Goal: Task Accomplishment & Management: Use online tool/utility

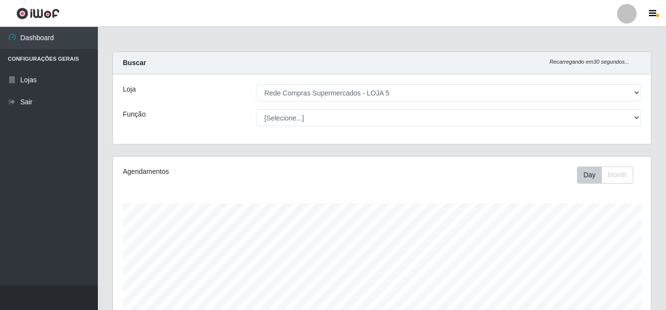
select select "397"
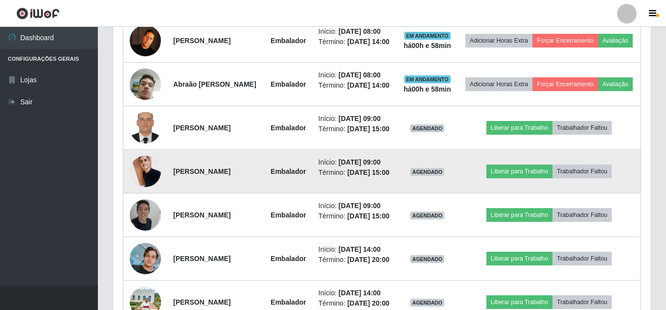
scroll to position [411, 0]
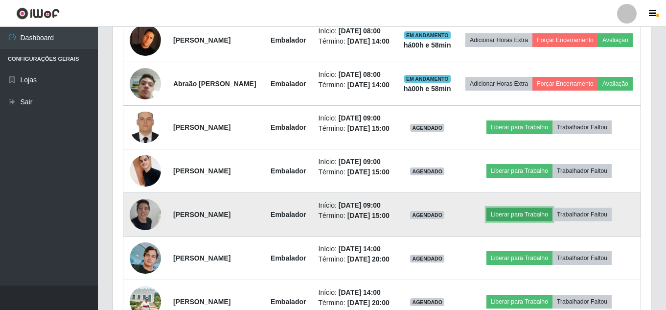
click at [535, 221] on button "Liberar para Trabalho" at bounding box center [520, 215] width 66 height 14
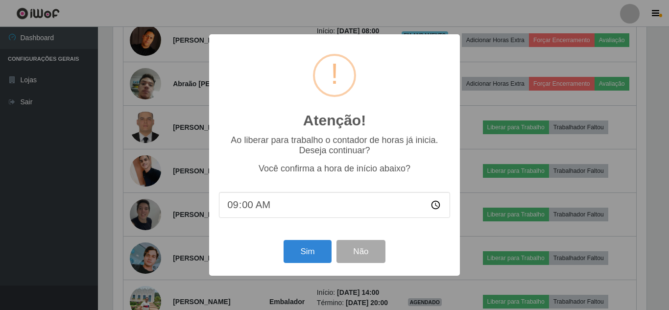
click at [666, 254] on div "Atenção! × Ao liberar para trabalho o contador de horas já inicia. Deseja conti…" at bounding box center [334, 155] width 669 height 310
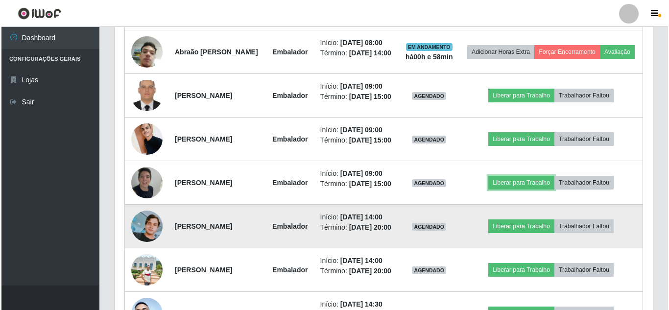
scroll to position [460, 0]
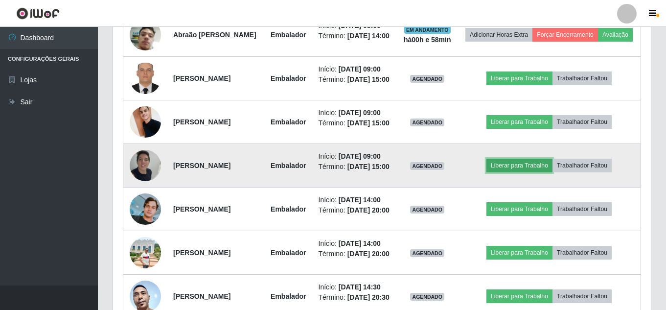
click at [527, 172] on button "Liberar para Trabalho" at bounding box center [520, 166] width 66 height 14
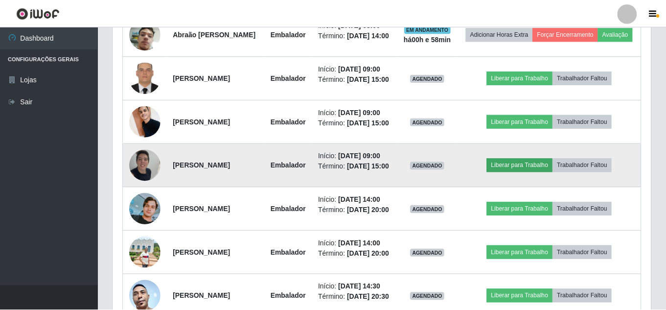
scroll to position [203, 533]
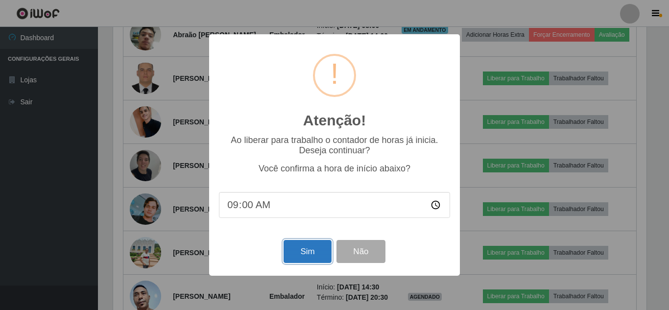
click at [308, 251] on button "Sim" at bounding box center [306, 251] width 47 height 23
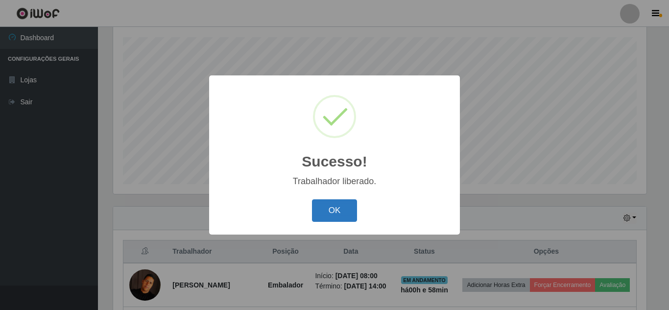
click at [337, 212] on button "OK" at bounding box center [335, 210] width 46 height 23
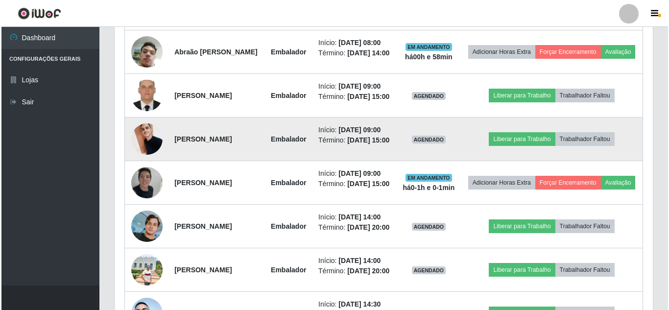
scroll to position [460, 0]
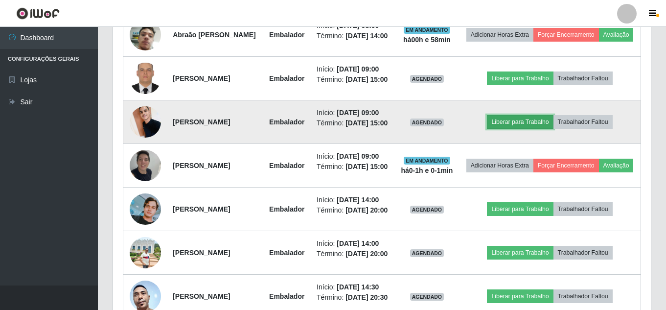
click at [542, 129] on button "Liberar para Trabalho" at bounding box center [520, 122] width 66 height 14
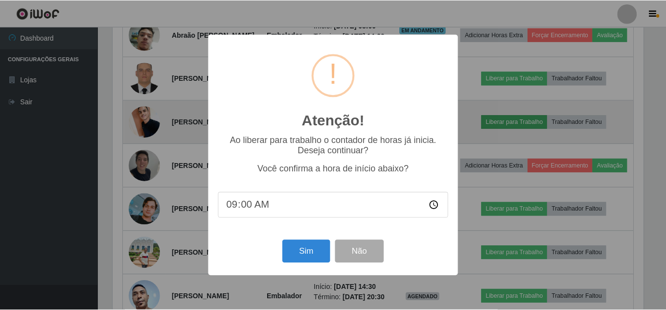
scroll to position [203, 533]
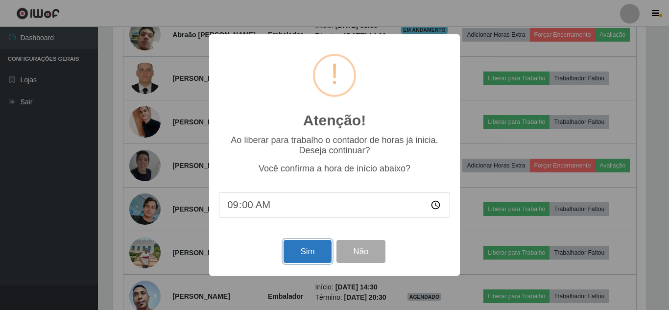
click at [311, 252] on button "Sim" at bounding box center [306, 251] width 47 height 23
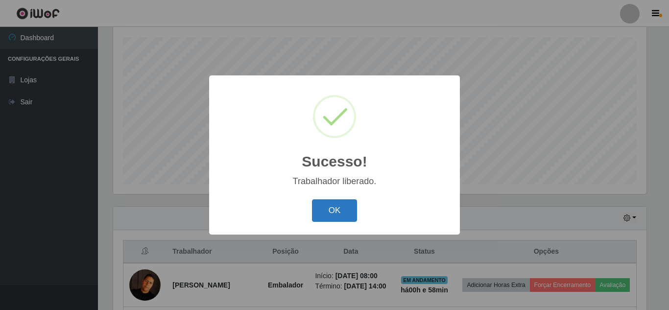
click at [338, 203] on button "OK" at bounding box center [335, 210] width 46 height 23
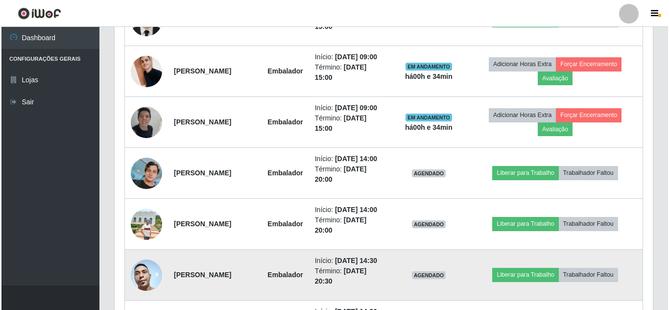
scroll to position [521, 0]
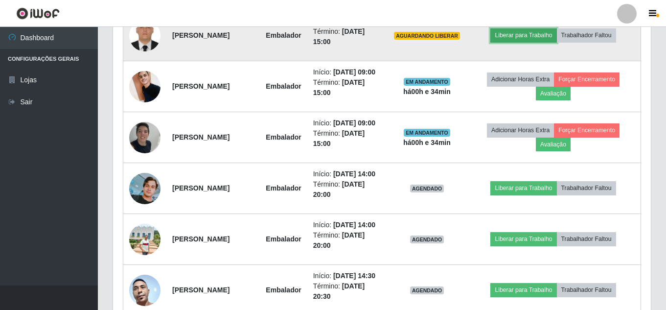
click at [523, 42] on button "Liberar para Trabalho" at bounding box center [524, 35] width 66 height 14
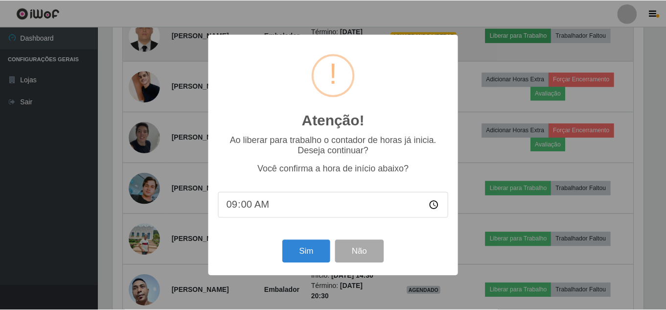
scroll to position [203, 533]
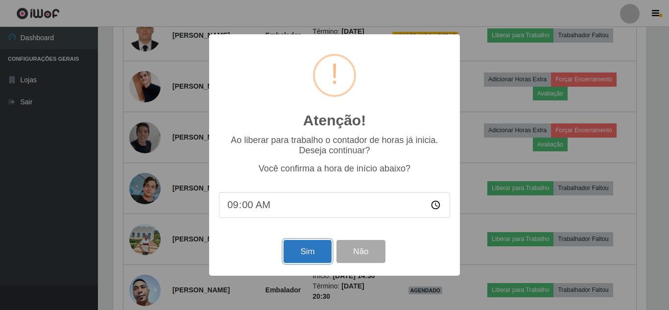
click at [318, 255] on button "Sim" at bounding box center [306, 251] width 47 height 23
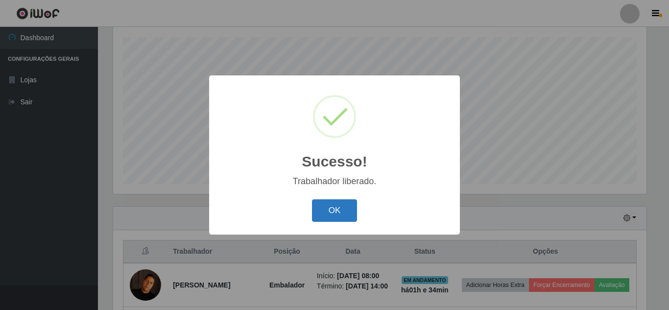
click at [335, 215] on button "OK" at bounding box center [335, 210] width 46 height 23
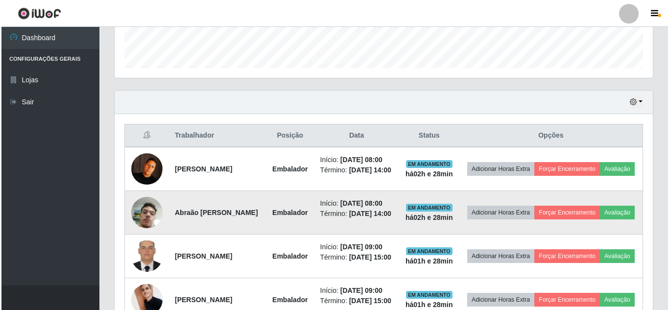
scroll to position [282, 0]
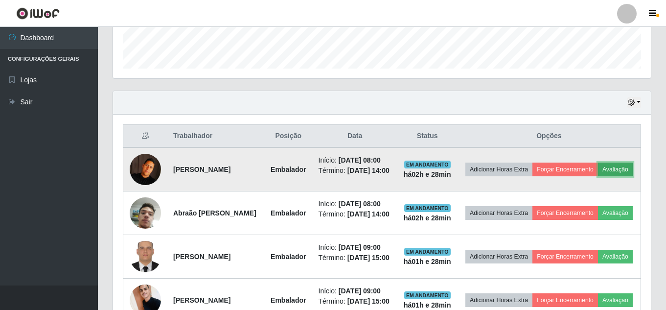
click at [598, 176] on button "Avaliação" at bounding box center [615, 170] width 35 height 14
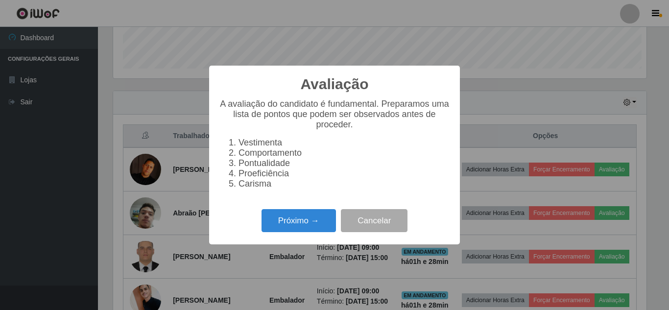
scroll to position [203, 533]
click at [304, 225] on button "Próximo →" at bounding box center [298, 220] width 74 height 23
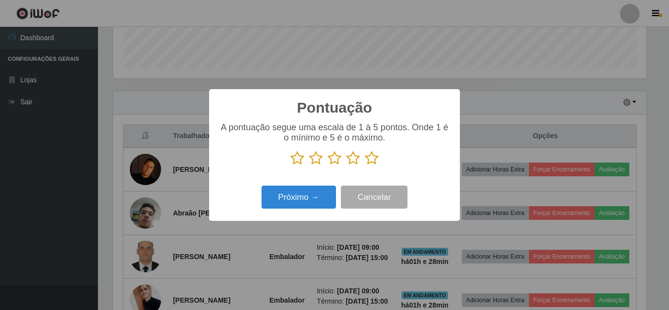
scroll to position [489386, 489056]
click at [365, 155] on icon at bounding box center [372, 158] width 14 height 15
click at [365, 165] on input "radio" at bounding box center [365, 165] width 0 height 0
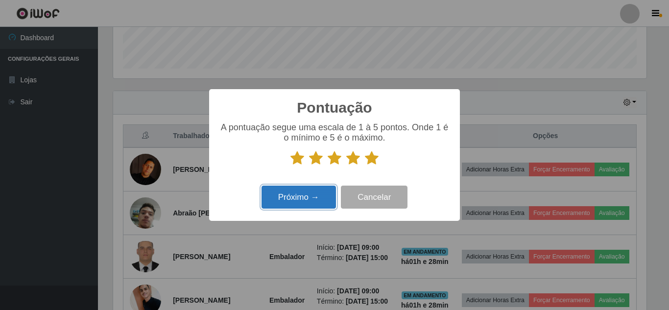
click at [294, 194] on button "Próximo →" at bounding box center [298, 197] width 74 height 23
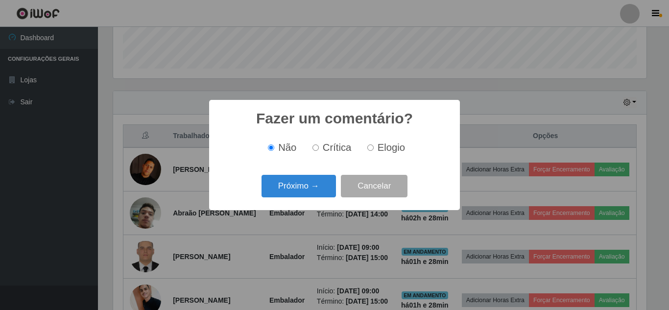
click at [294, 192] on button "Próximo →" at bounding box center [298, 186] width 74 height 23
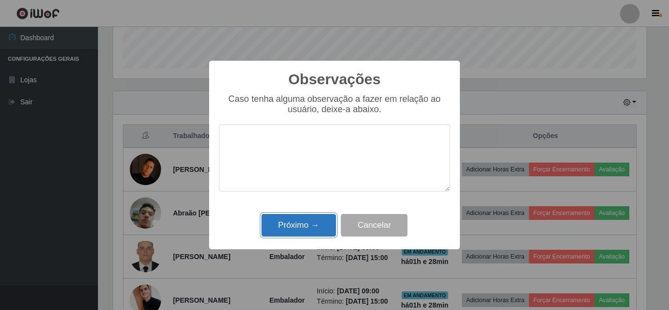
drag, startPoint x: 306, startPoint y: 237, endPoint x: 310, endPoint y: 234, distance: 5.9
click at [306, 237] on button "Próximo →" at bounding box center [298, 225] width 74 height 23
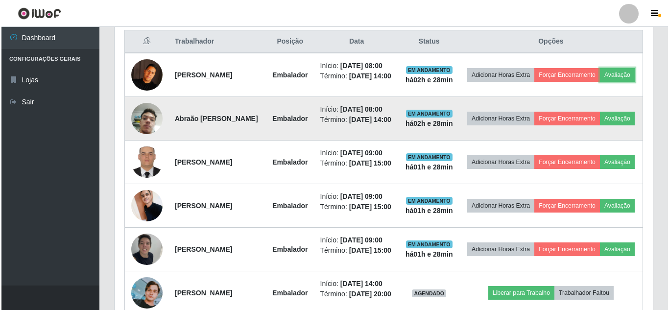
scroll to position [379, 0]
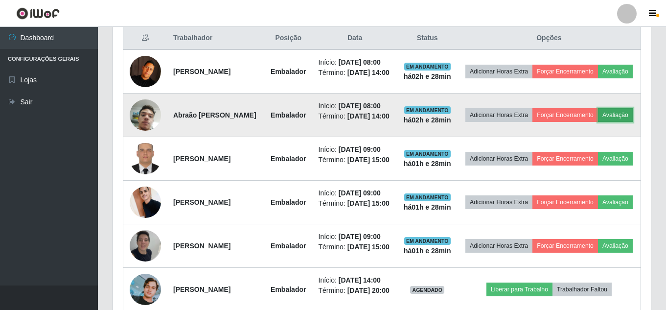
click at [598, 122] on button "Avaliação" at bounding box center [615, 115] width 35 height 14
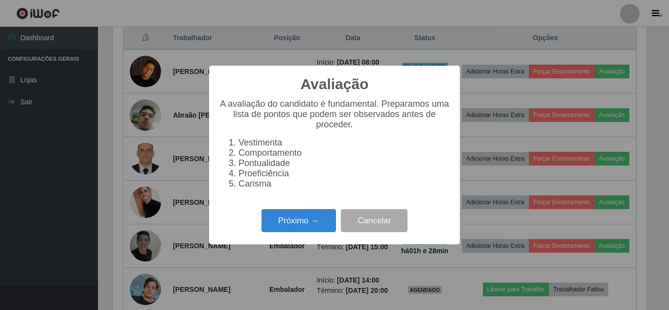
scroll to position [203, 533]
click at [275, 220] on button "Próximo →" at bounding box center [298, 220] width 74 height 23
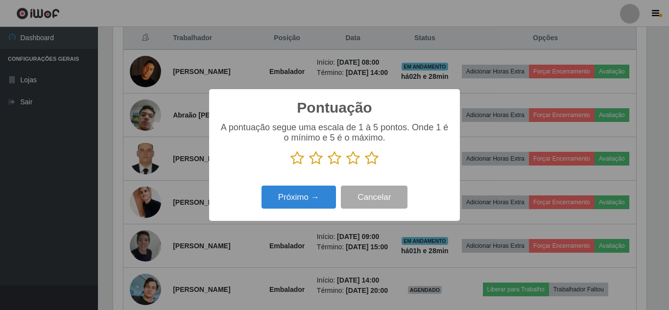
scroll to position [489386, 489056]
click at [375, 159] on icon at bounding box center [372, 158] width 14 height 15
click at [365, 165] on input "radio" at bounding box center [365, 165] width 0 height 0
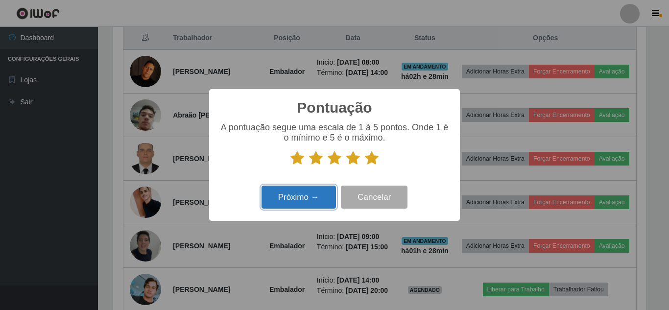
click at [312, 191] on button "Próximo →" at bounding box center [298, 197] width 74 height 23
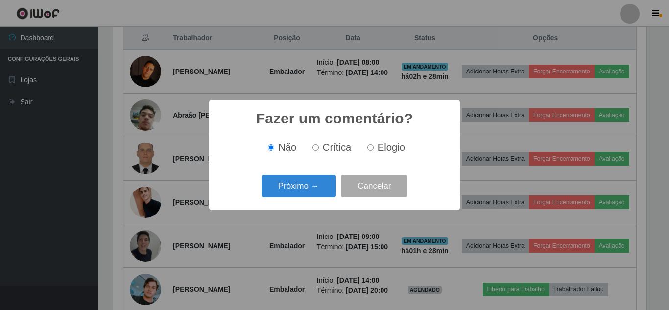
click at [312, 191] on button "Próximo →" at bounding box center [298, 186] width 74 height 23
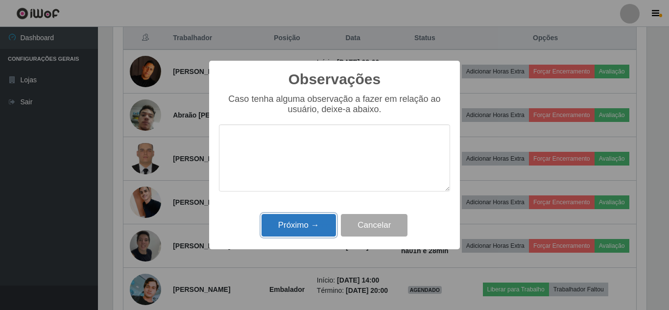
click at [308, 231] on button "Próximo →" at bounding box center [298, 225] width 74 height 23
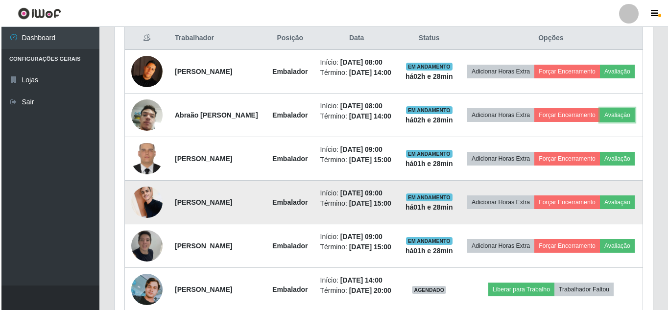
scroll to position [203, 538]
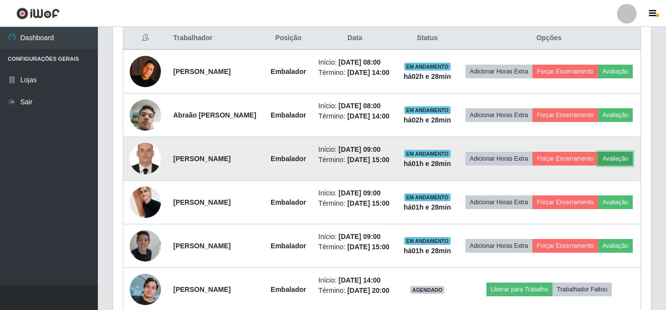
click at [598, 165] on button "Avaliação" at bounding box center [615, 159] width 35 height 14
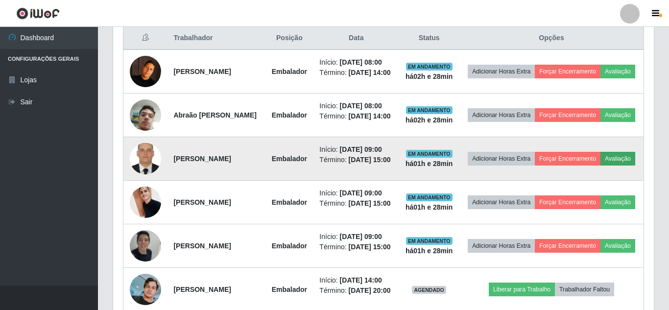
scroll to position [203, 533]
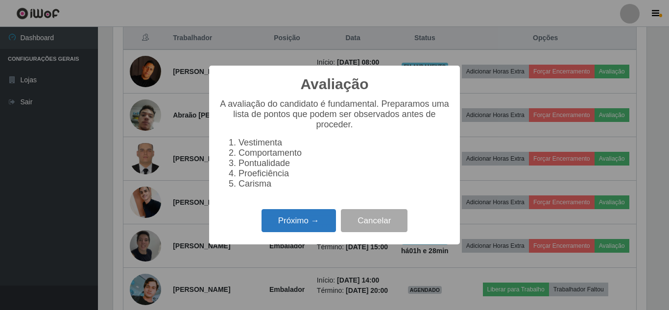
click at [307, 217] on button "Próximo →" at bounding box center [298, 220] width 74 height 23
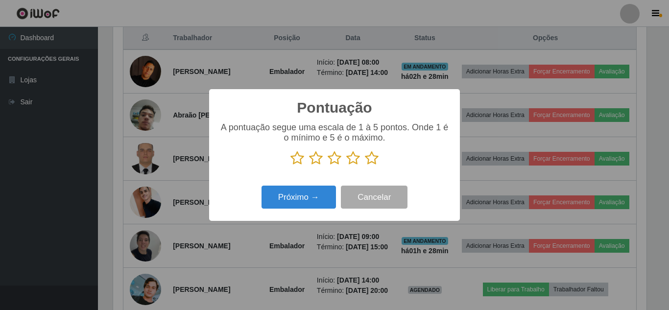
click at [371, 159] on icon at bounding box center [372, 158] width 14 height 15
click at [365, 165] on input "radio" at bounding box center [365, 165] width 0 height 0
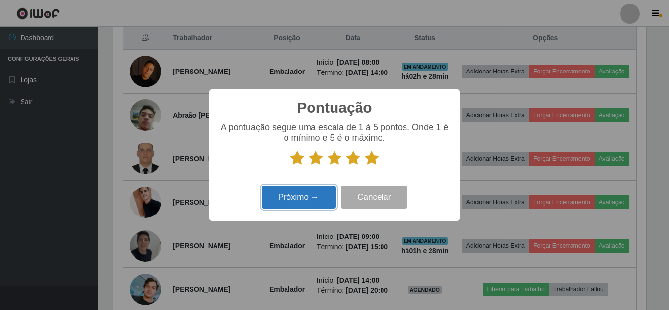
click at [305, 197] on button "Próximo →" at bounding box center [298, 197] width 74 height 23
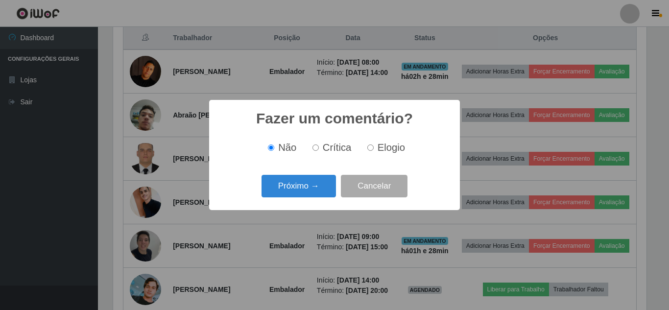
click at [305, 197] on div "Próximo → Cancelar" at bounding box center [334, 186] width 231 height 28
click at [311, 194] on button "Próximo →" at bounding box center [298, 186] width 74 height 23
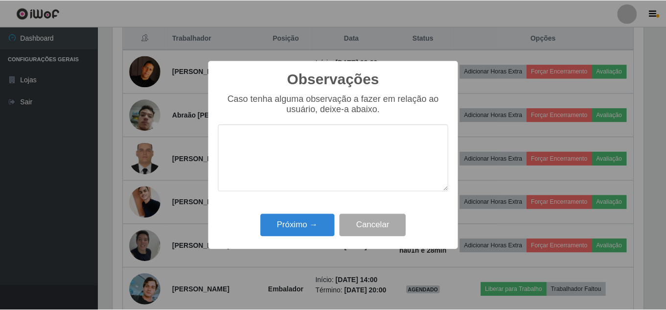
scroll to position [489386, 489056]
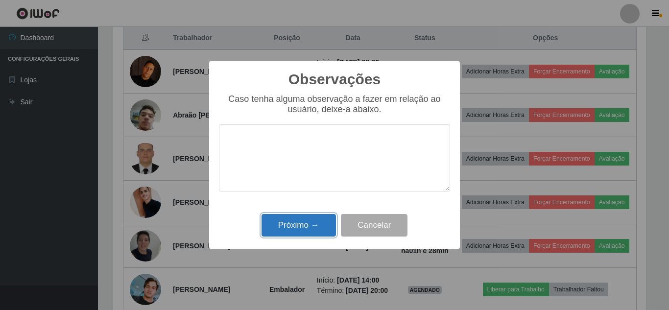
click at [300, 229] on button "Próximo →" at bounding box center [298, 225] width 74 height 23
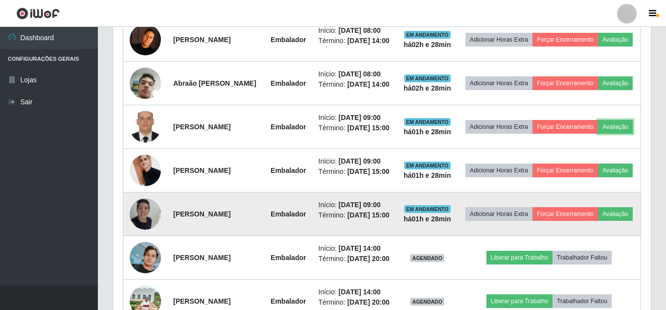
scroll to position [428, 0]
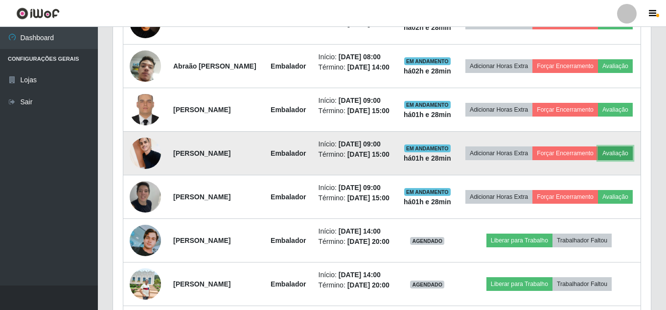
click at [598, 160] on button "Avaliação" at bounding box center [615, 153] width 35 height 14
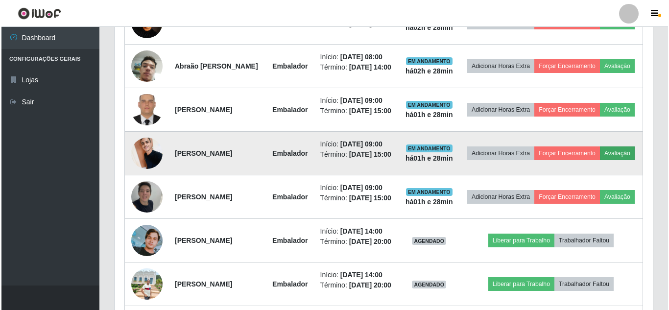
scroll to position [203, 533]
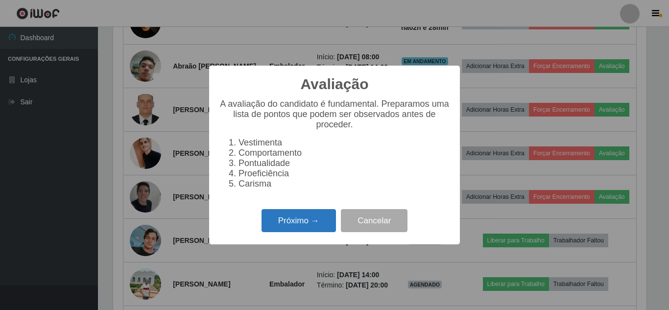
click at [319, 218] on button "Próximo →" at bounding box center [298, 220] width 74 height 23
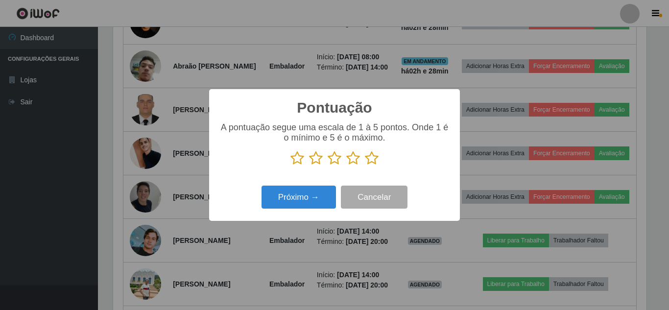
click at [367, 163] on icon at bounding box center [372, 158] width 14 height 15
click at [365, 165] on input "radio" at bounding box center [365, 165] width 0 height 0
click at [298, 187] on div "Próximo → Cancelar" at bounding box center [334, 197] width 231 height 28
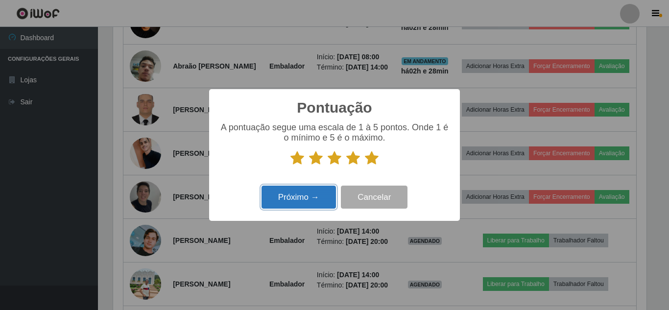
click at [298, 189] on button "Próximo →" at bounding box center [298, 197] width 74 height 23
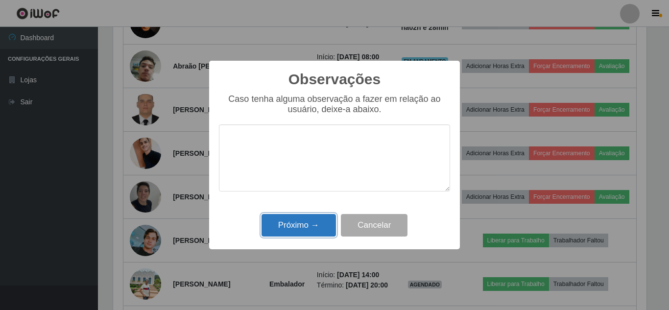
click at [300, 224] on button "Próximo →" at bounding box center [298, 225] width 74 height 23
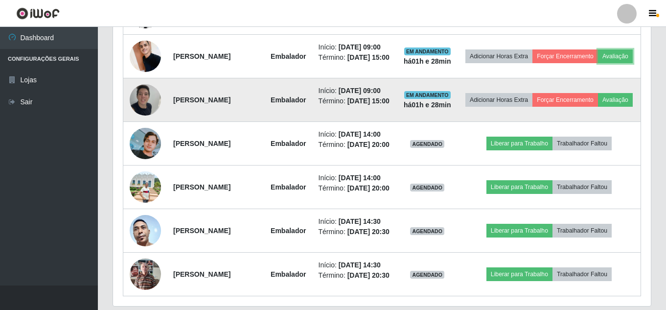
scroll to position [526, 0]
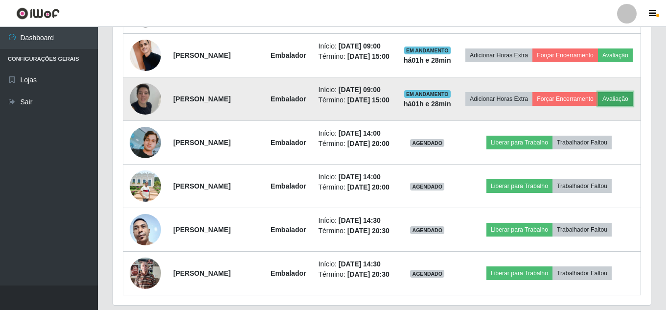
click at [598, 106] on button "Avaliação" at bounding box center [615, 99] width 35 height 14
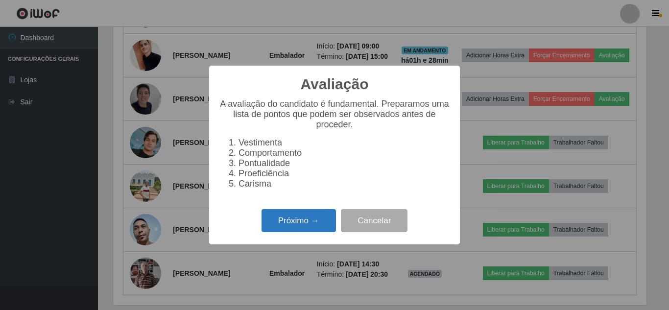
click at [315, 220] on button "Próximo →" at bounding box center [298, 220] width 74 height 23
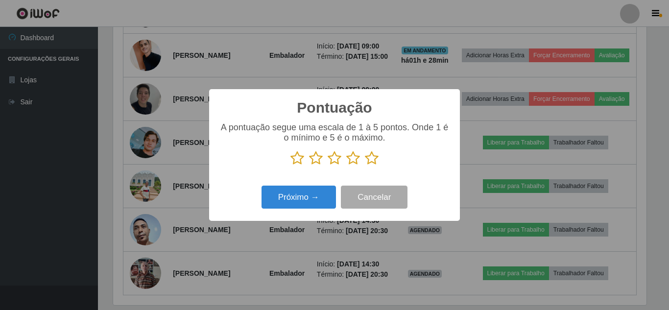
click at [371, 162] on icon at bounding box center [372, 158] width 14 height 15
click at [365, 165] on input "radio" at bounding box center [365, 165] width 0 height 0
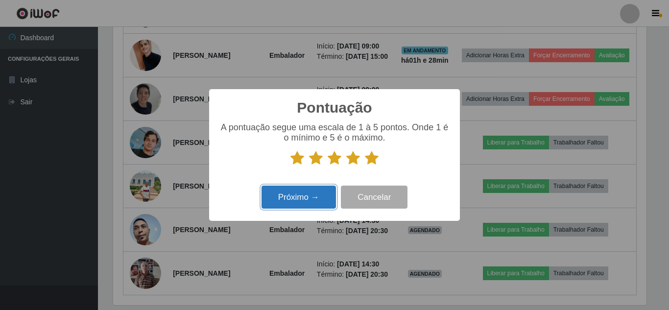
click at [325, 194] on button "Próximo →" at bounding box center [298, 197] width 74 height 23
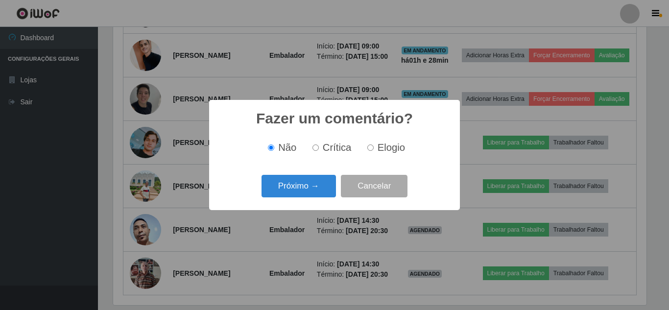
click at [325, 194] on button "Próximo →" at bounding box center [298, 186] width 74 height 23
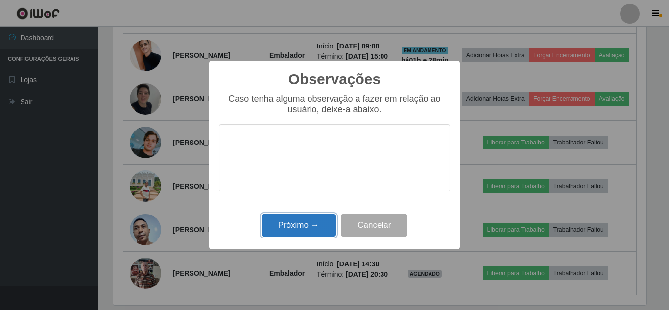
click at [315, 222] on button "Próximo →" at bounding box center [298, 225] width 74 height 23
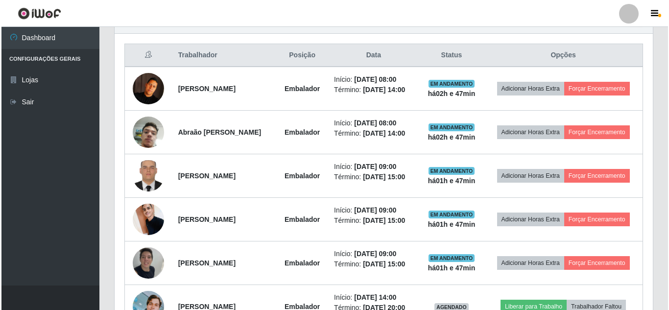
scroll to position [411, 0]
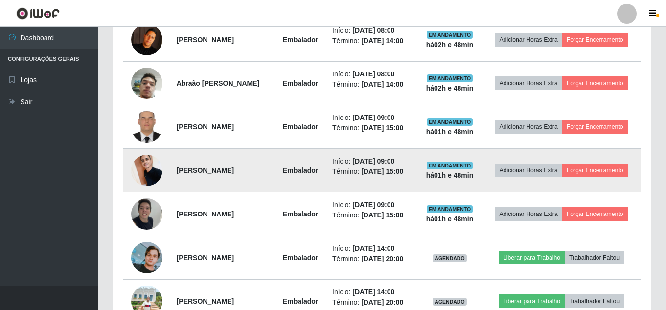
click at [155, 166] on img at bounding box center [146, 170] width 31 height 42
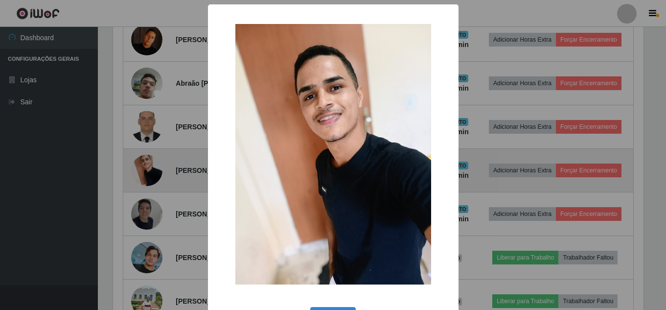
scroll to position [203, 533]
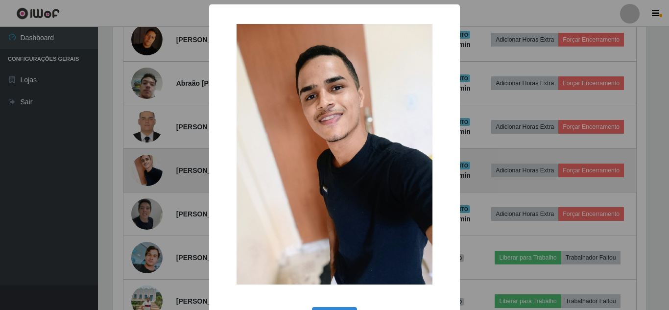
click at [155, 166] on div "× OK Cancel" at bounding box center [334, 155] width 669 height 310
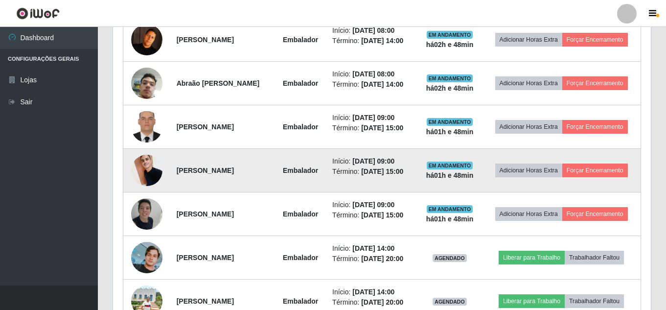
scroll to position [203, 538]
